Goal: Navigation & Orientation: Find specific page/section

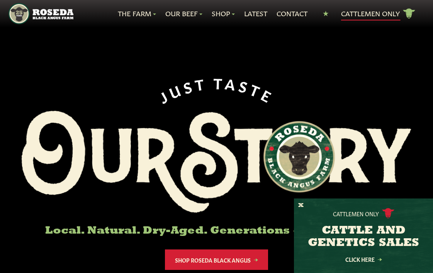
click at [352, 14] on link "Cattlemen Only cattle icon copy Created with Sketch." at bounding box center [378, 14] width 74 height 14
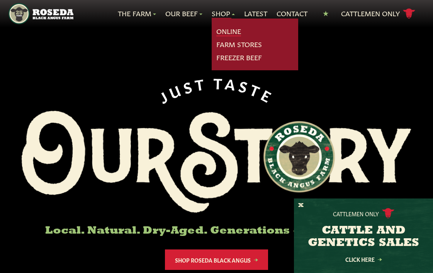
click at [222, 32] on link "Online" at bounding box center [228, 31] width 25 height 10
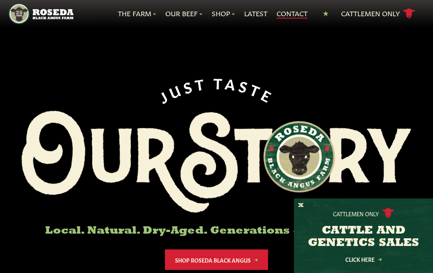
click at [286, 13] on link "Contact" at bounding box center [292, 14] width 31 height 10
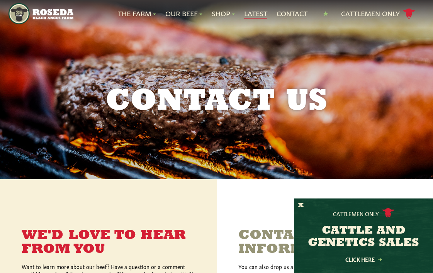
click at [252, 14] on link "Latest" at bounding box center [255, 14] width 23 height 10
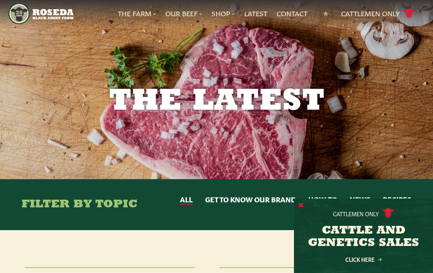
click at [300, 204] on button "X" at bounding box center [300, 206] width 5 height 8
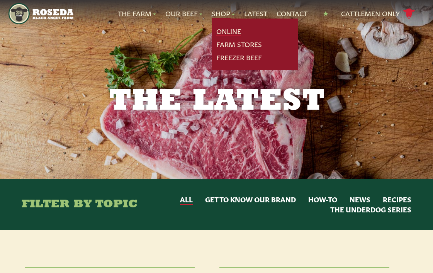
click at [224, 31] on link "Online" at bounding box center [228, 31] width 25 height 10
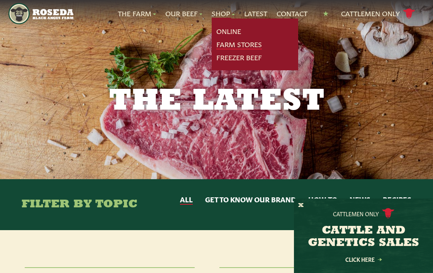
click at [221, 44] on link "Farm Stores" at bounding box center [239, 44] width 46 height 10
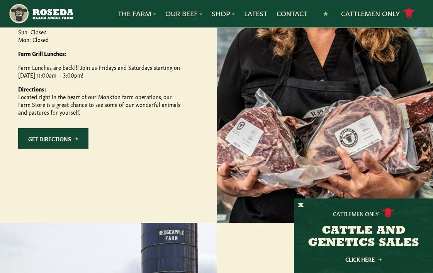
scroll to position [425, 0]
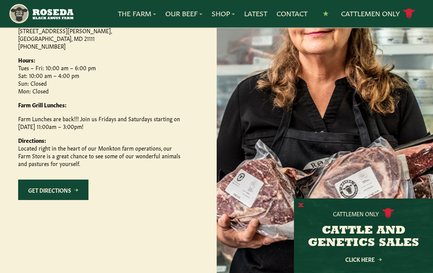
click at [301, 205] on button "X" at bounding box center [300, 206] width 5 height 8
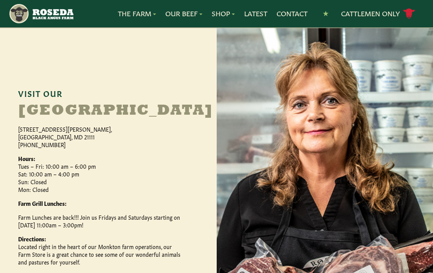
scroll to position [348, 0]
